Goal: Task Accomplishment & Management: Use online tool/utility

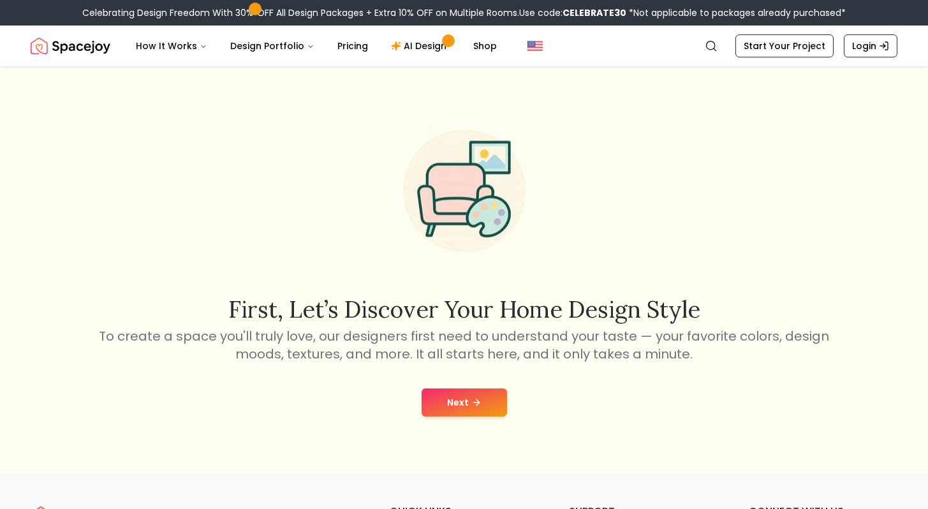
click at [463, 392] on button "Next" at bounding box center [465, 403] width 86 height 28
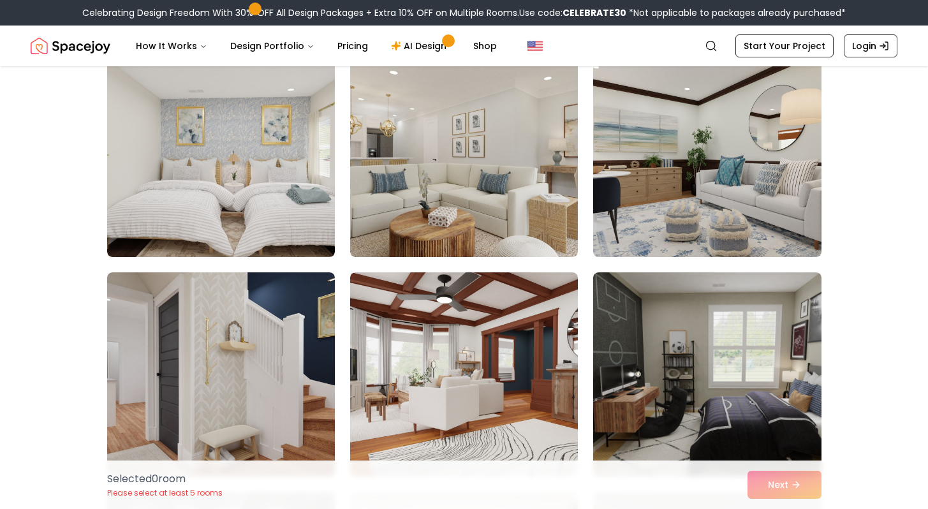
scroll to position [560, 0]
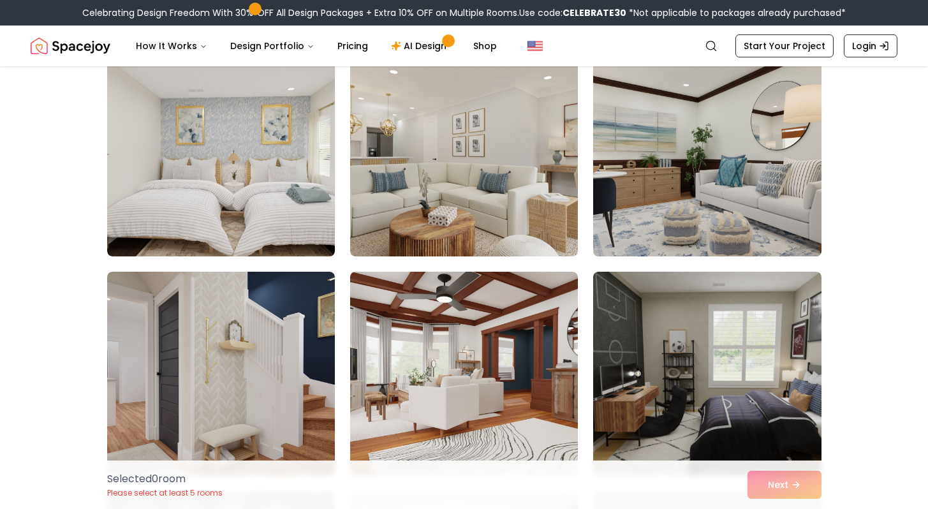
click at [659, 159] on img at bounding box center [707, 154] width 239 height 214
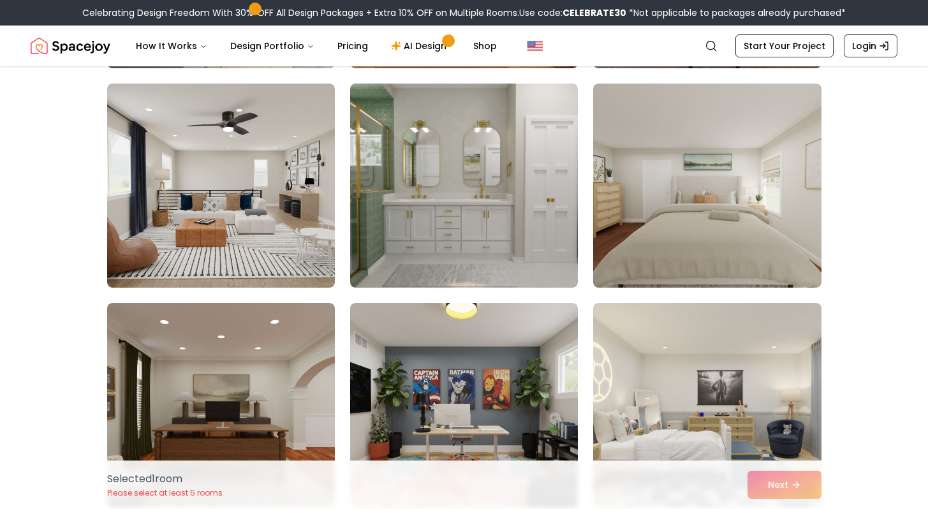
scroll to position [1202, 0]
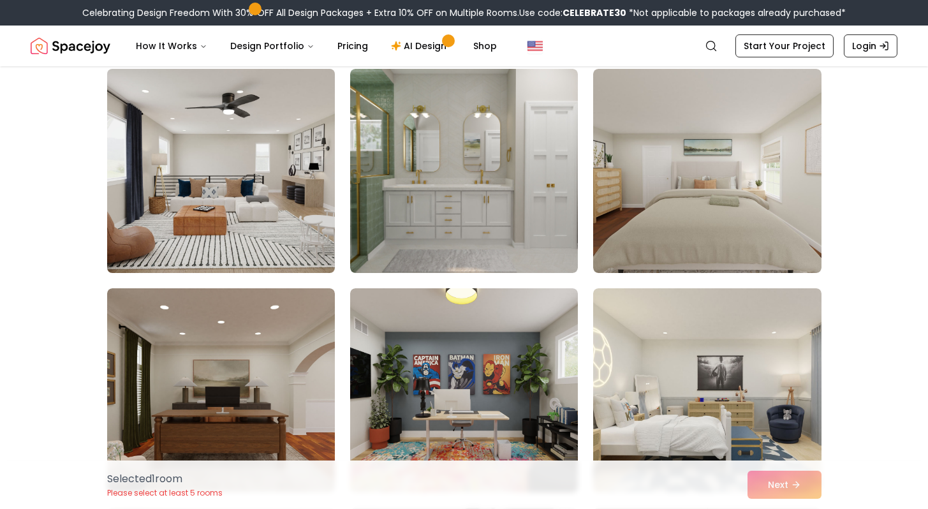
click at [195, 223] on img at bounding box center [220, 171] width 239 height 214
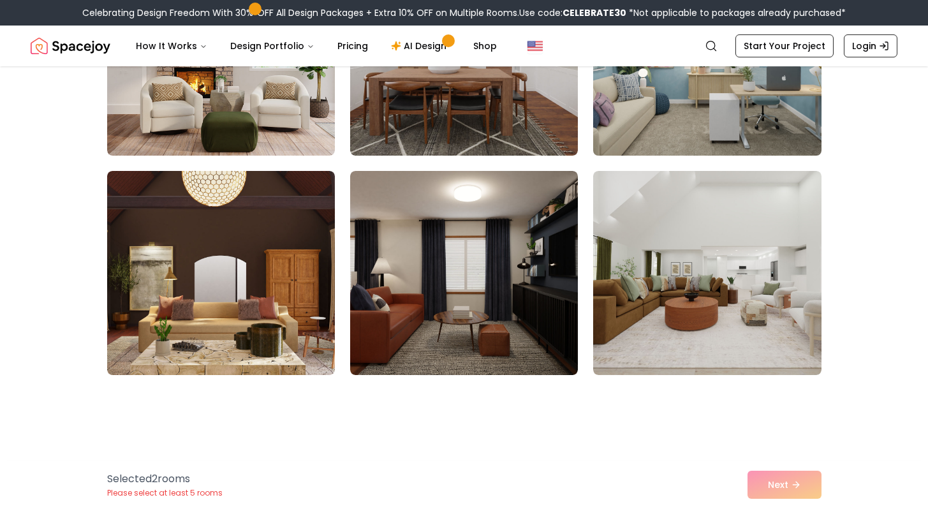
scroll to position [2010, 0]
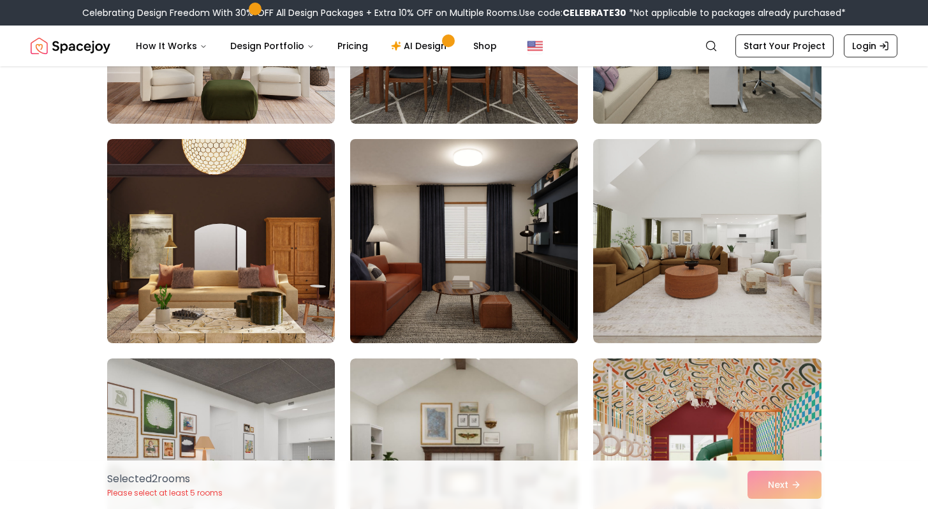
click at [516, 244] on img at bounding box center [464, 241] width 239 height 214
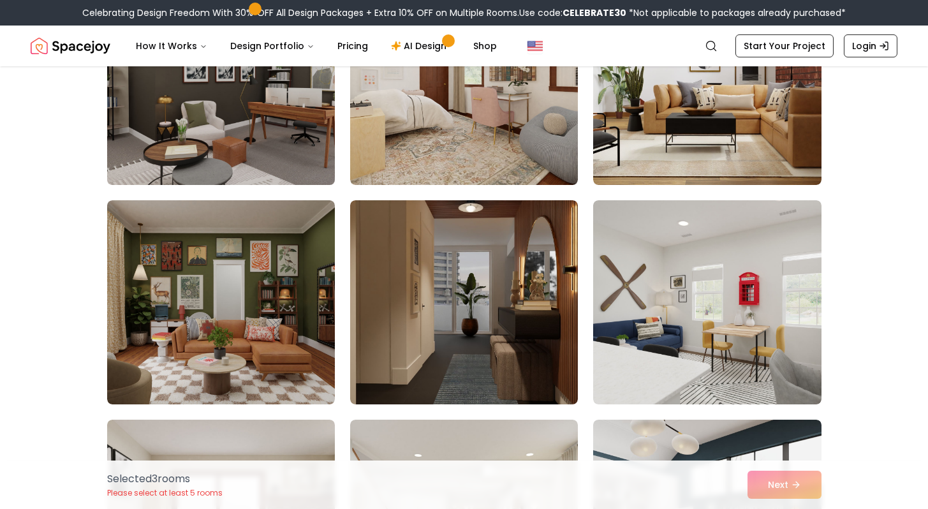
scroll to position [4673, 0]
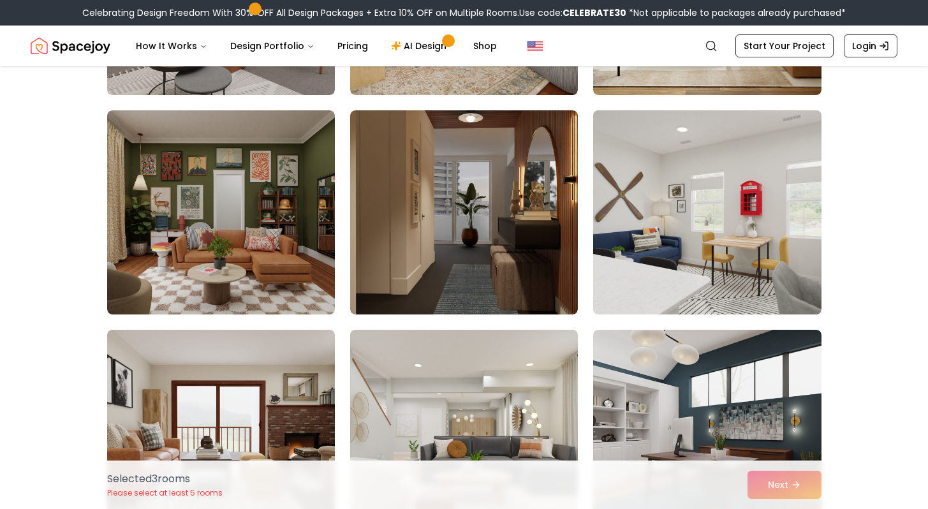
click at [738, 205] on img at bounding box center [707, 212] width 239 height 214
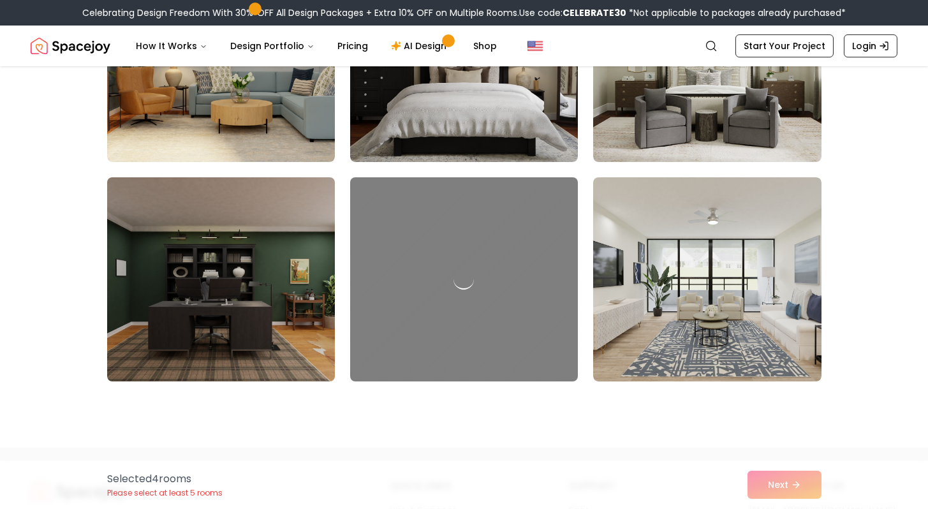
scroll to position [6379, 0]
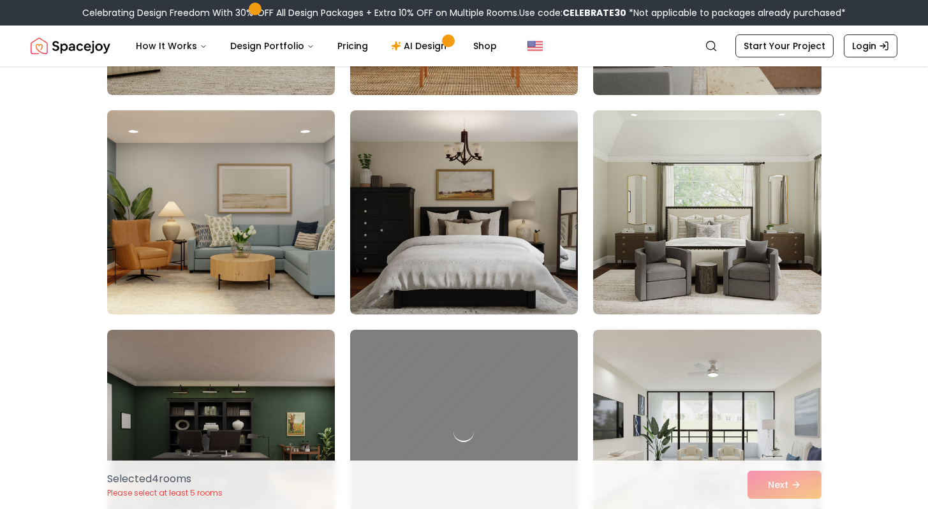
click at [178, 237] on img at bounding box center [220, 212] width 239 height 214
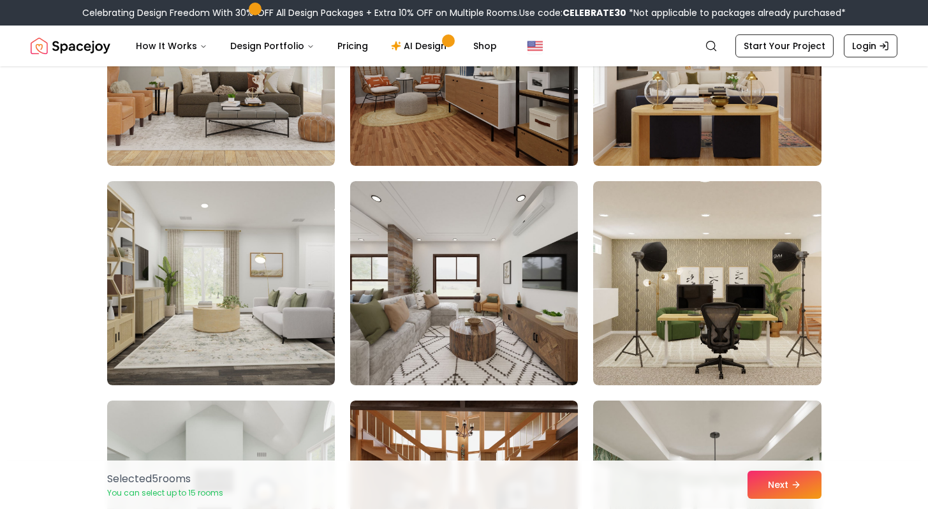
scroll to position [6923, 0]
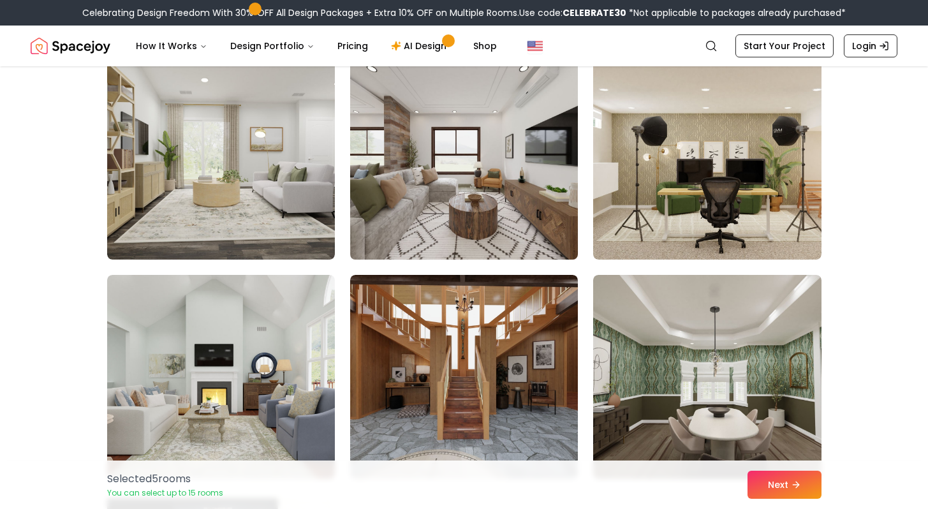
click at [412, 229] on img at bounding box center [464, 157] width 239 height 214
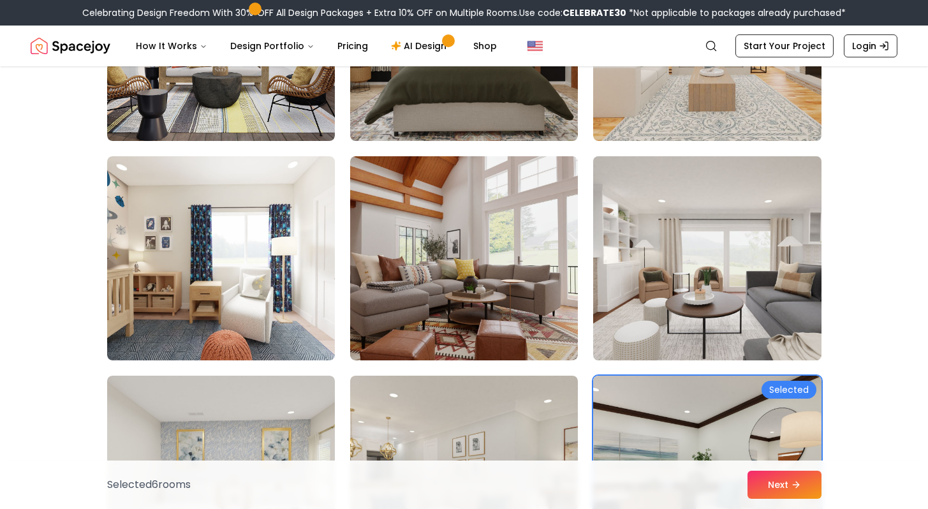
scroll to position [429, 0]
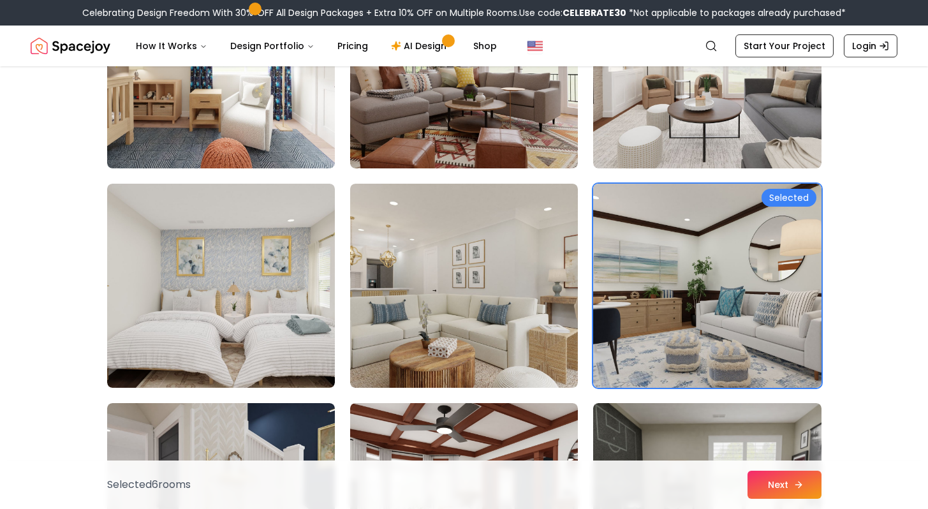
click at [786, 486] on button "Next" at bounding box center [785, 485] width 74 height 28
